Goal: Transaction & Acquisition: Purchase product/service

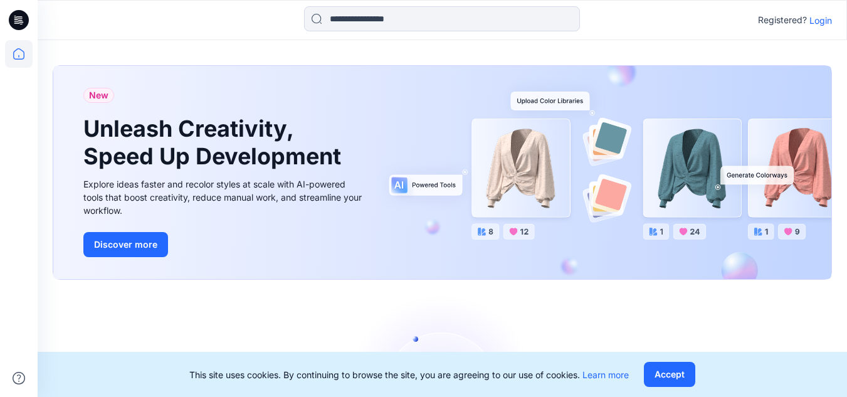
click at [822, 20] on p "Login" at bounding box center [820, 20] width 23 height 13
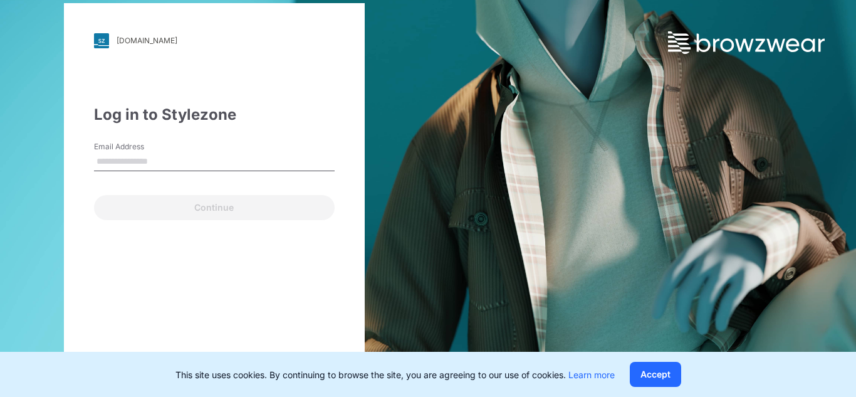
type input "**********"
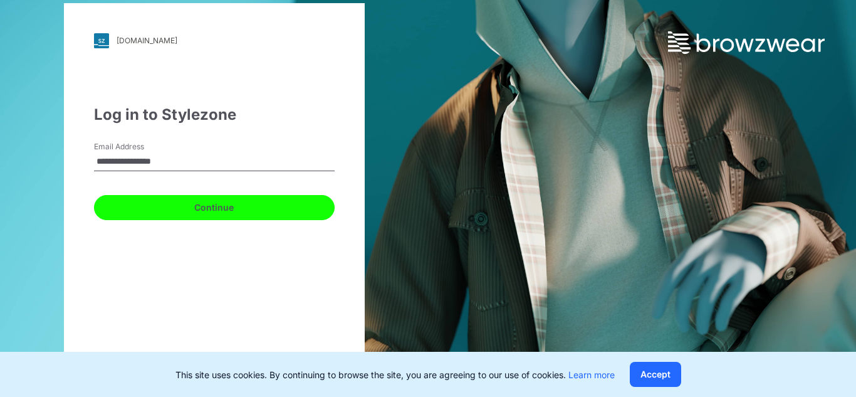
click at [214, 199] on button "Continue" at bounding box center [214, 207] width 241 height 25
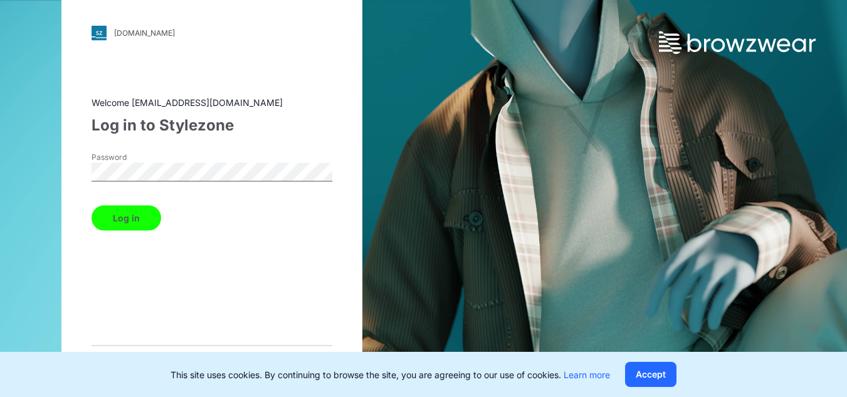
click at [141, 214] on button "Log in" at bounding box center [126, 217] width 70 height 25
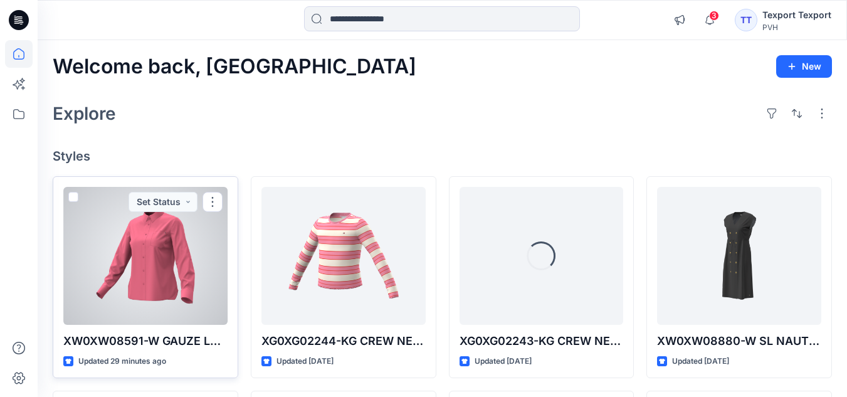
click at [158, 268] on div at bounding box center [145, 256] width 164 height 138
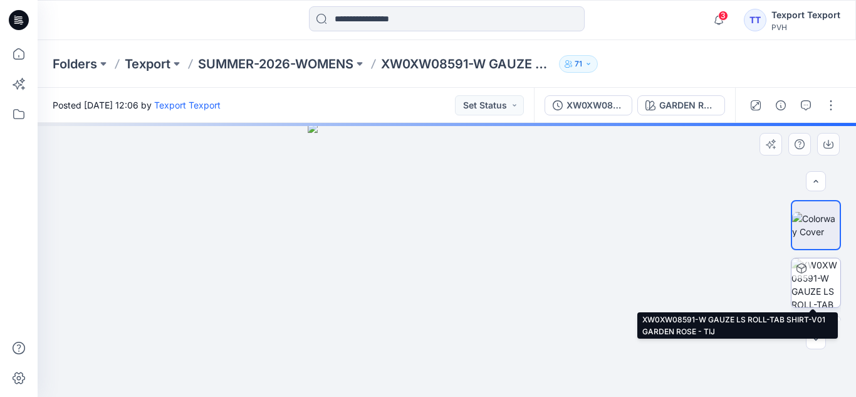
scroll to position [45, 0]
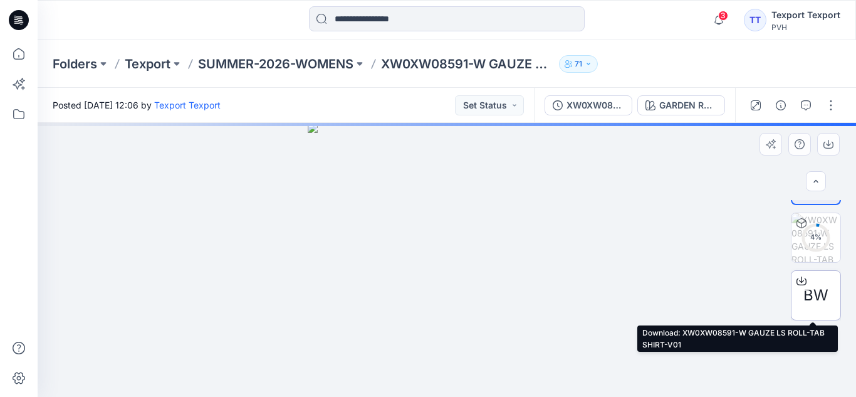
click at [803, 281] on icon at bounding box center [801, 281] width 10 height 7
